Goal: Information Seeking & Learning: Learn about a topic

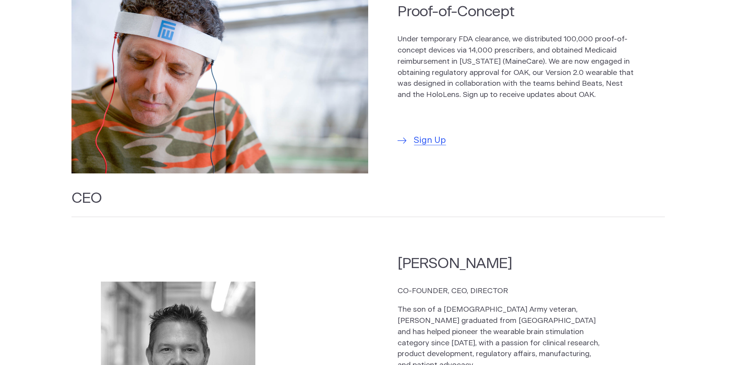
scroll to position [541, 0]
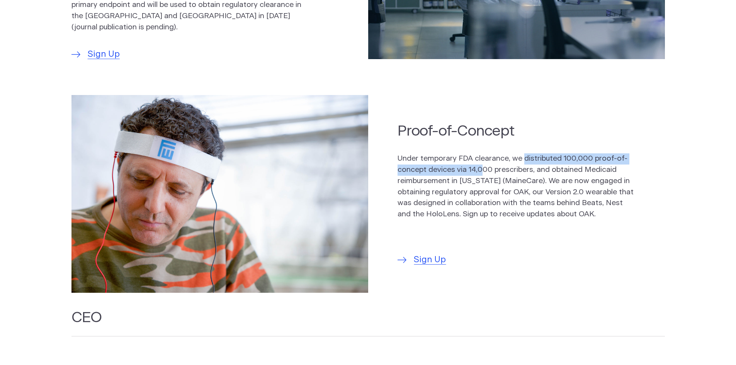
drag, startPoint x: 545, startPoint y: 156, endPoint x: 488, endPoint y: 165, distance: 57.8
click at [488, 165] on p "Under temporary FDA clearance, we distributed 100,000 proof-of-concept devices …" at bounding box center [516, 186] width 237 height 67
drag, startPoint x: 536, startPoint y: 170, endPoint x: 562, endPoint y: 170, distance: 25.5
click at [562, 170] on p "Under temporary FDA clearance, we distributed 100,000 proof-of-concept devices …" at bounding box center [516, 186] width 237 height 67
click at [593, 172] on p "Under temporary FDA clearance, we distributed 100,000 proof-of-concept devices …" at bounding box center [516, 186] width 237 height 67
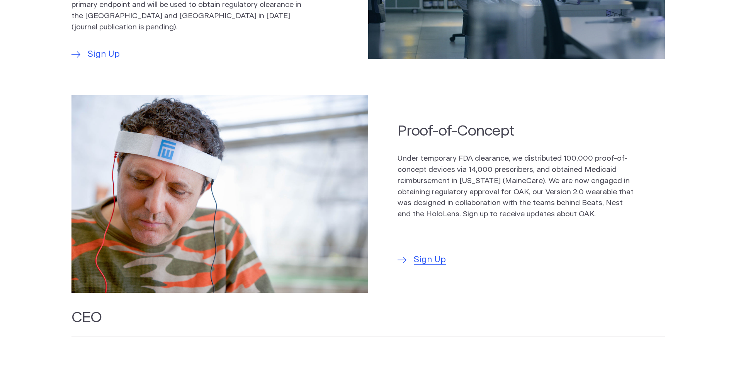
click at [471, 179] on p "Under temporary FDA clearance, we distributed 100,000 proof-of-concept devices …" at bounding box center [516, 186] width 237 height 67
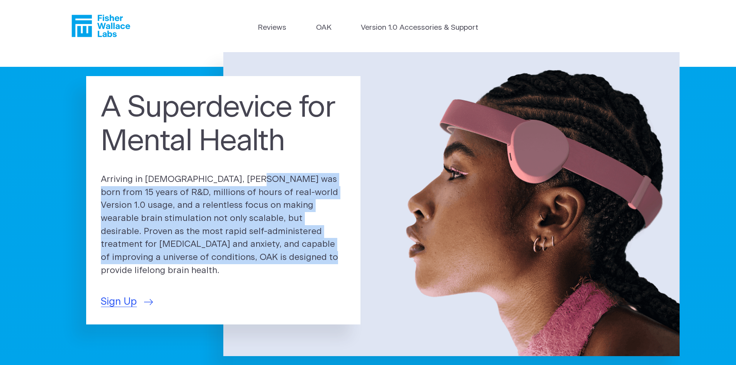
drag, startPoint x: 212, startPoint y: 180, endPoint x: 221, endPoint y: 259, distance: 79.7
click at [219, 262] on div "A Superdevice for Mental Health Arriving in 2025, OAK was born from 15 years of…" at bounding box center [223, 200] width 274 height 248
click at [400, 33] on link "Version 1.0 Accessories & Support" at bounding box center [419, 27] width 117 height 11
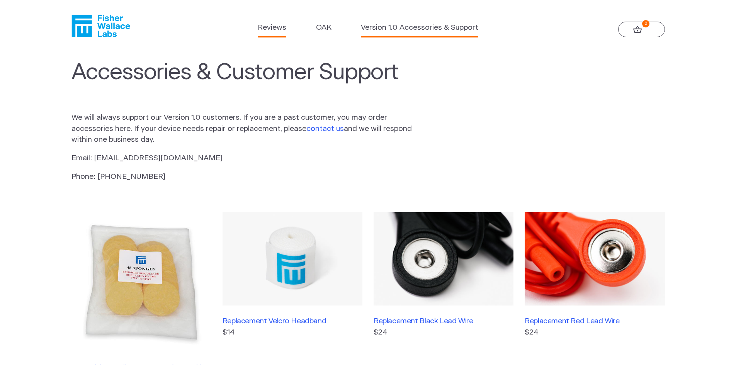
click at [279, 27] on link "Reviews" at bounding box center [272, 27] width 29 height 11
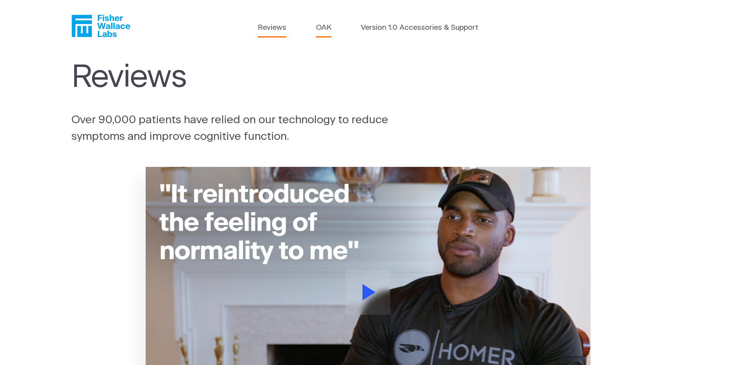
click at [319, 30] on link "OAK" at bounding box center [323, 27] width 15 height 11
